Goal: Complete application form

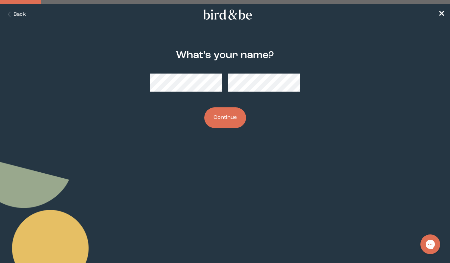
click at [225, 113] on button "Continue" at bounding box center [225, 118] width 42 height 21
click at [224, 117] on button "Continue" at bounding box center [225, 118] width 42 height 21
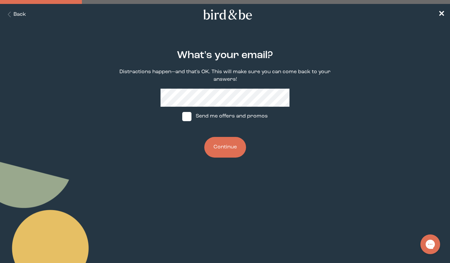
click at [231, 154] on button "Continue" at bounding box center [225, 147] width 42 height 21
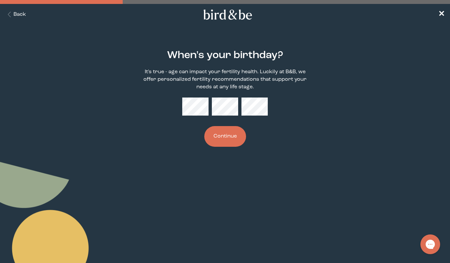
click at [223, 134] on button "Continue" at bounding box center [225, 136] width 42 height 21
click at [205, 107] on div at bounding box center [225, 107] width 86 height 18
click at [221, 130] on button "Continue" at bounding box center [225, 136] width 42 height 21
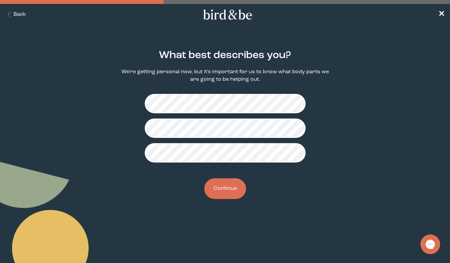
click at [227, 191] on button "Continue" at bounding box center [225, 189] width 42 height 21
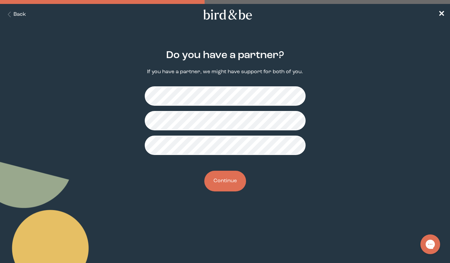
click at [224, 183] on button "Continue" at bounding box center [225, 181] width 42 height 21
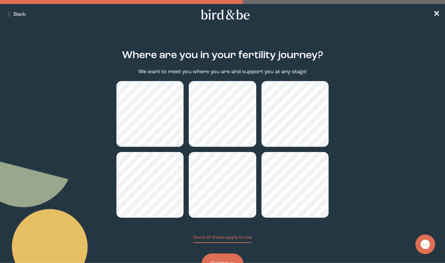
scroll to position [27, 0]
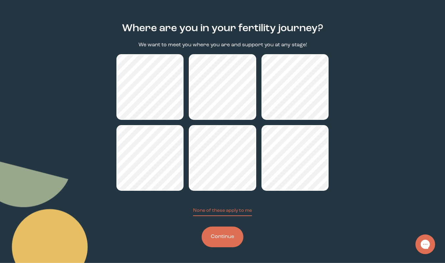
click at [225, 231] on button "Continue" at bounding box center [223, 237] width 42 height 21
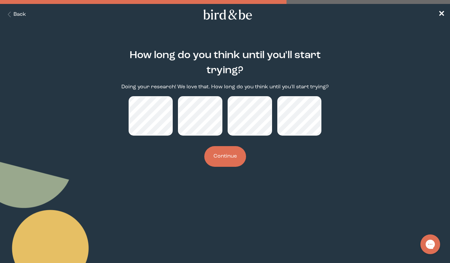
click at [228, 157] on button "Continue" at bounding box center [225, 156] width 42 height 21
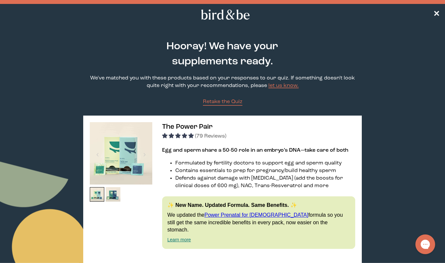
scroll to position [83, 0]
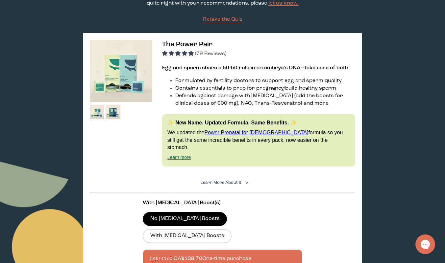
click at [137, 86] on img at bounding box center [121, 71] width 62 height 62
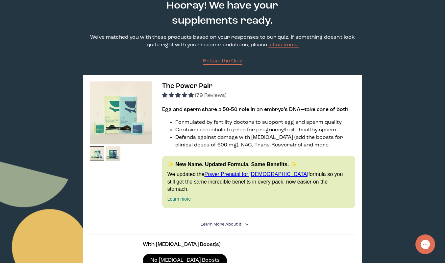
scroll to position [38, 0]
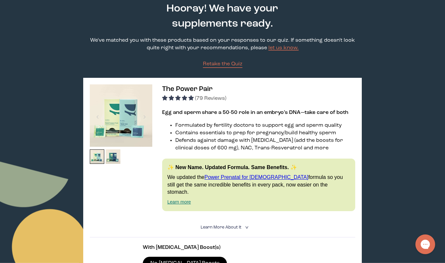
click at [178, 200] on link "Learn more" at bounding box center [179, 202] width 24 height 5
